Goal: Go to known website: Access a specific website the user already knows

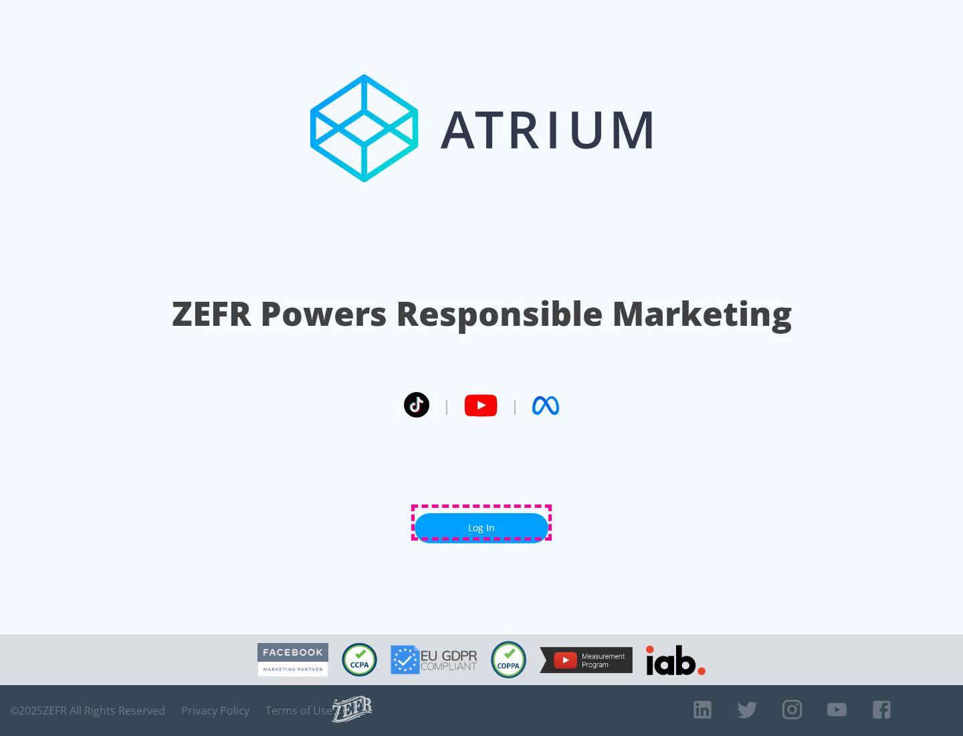
click at [482, 522] on link "Log In" at bounding box center [482, 528] width 134 height 30
